Goal: Communication & Community: Answer question/provide support

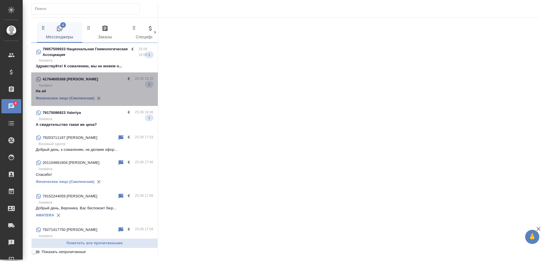
click at [96, 85] on p "Awatera" at bounding box center [96, 86] width 115 height 6
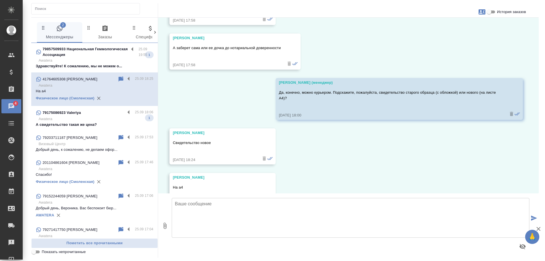
scroll to position [6613, 0]
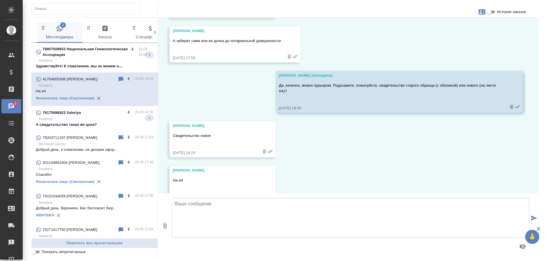
click at [94, 118] on p "Awatera" at bounding box center [96, 119] width 115 height 6
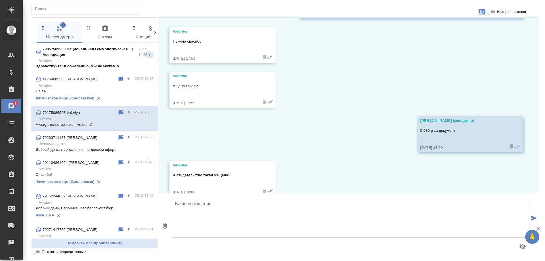
scroll to position [602, 0]
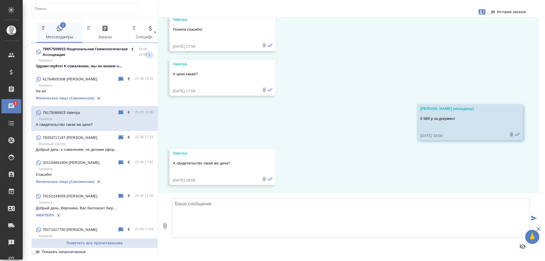
click at [216, 211] on textarea at bounding box center [351, 218] width 358 height 40
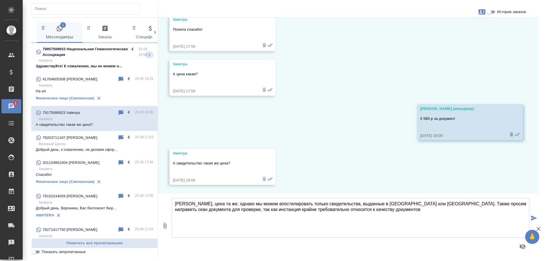
click at [341, 203] on textarea "[PERSON_NAME], цена та же, однако мы можем апостилировать только свидетельства,…" at bounding box center [351, 218] width 358 height 40
click at [403, 210] on textarea "[PERSON_NAME], цена та же, однако мы можем апостилировать только свидетельства,…" at bounding box center [351, 218] width 358 height 40
type textarea "[PERSON_NAME], цена та же, однако мы можем апостилировать только свидетельства,…"
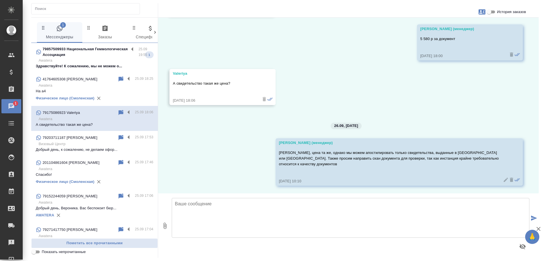
scroll to position [683, 0]
click at [97, 61] on p "Awatera" at bounding box center [96, 61] width 115 height 6
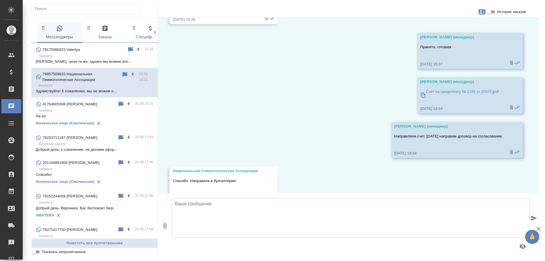
scroll to position [4202, 0]
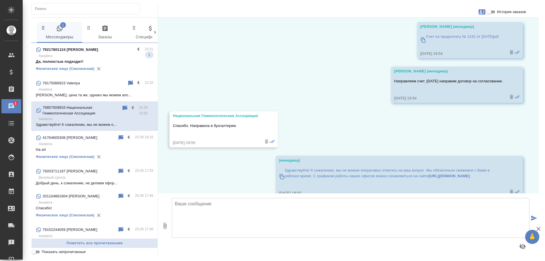
click at [110, 62] on p "Да, полностью подходит!" at bounding box center [95, 62] width 118 height 6
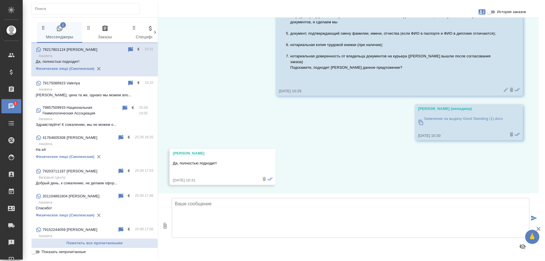
scroll to position [1090, 0]
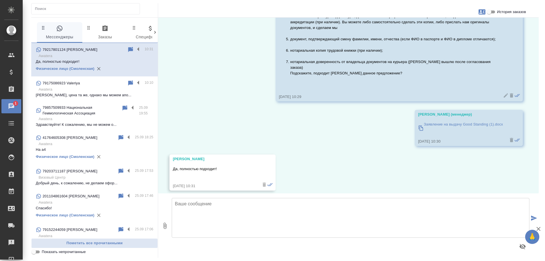
click at [199, 211] on textarea at bounding box center [351, 218] width 358 height 40
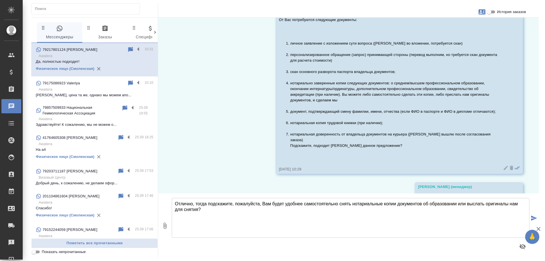
scroll to position [1005, 0]
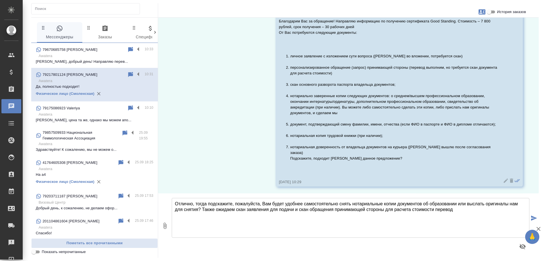
type textarea "Отлично, тогда подскажите, пожалуйста, Вам будет удобнее самостоятельно снять н…"
